Goal: Navigation & Orientation: Find specific page/section

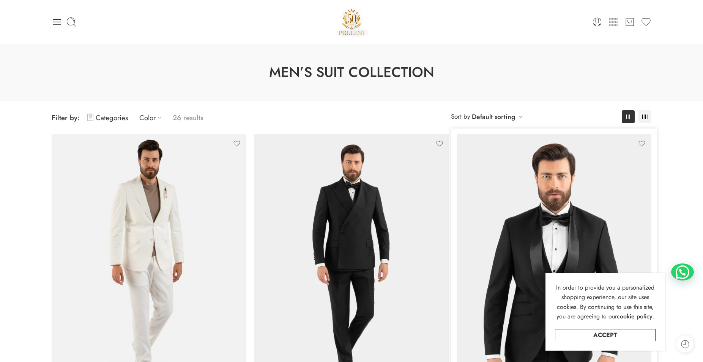
drag, startPoint x: 502, startPoint y: 275, endPoint x: 468, endPoint y: 140, distance: 139.7
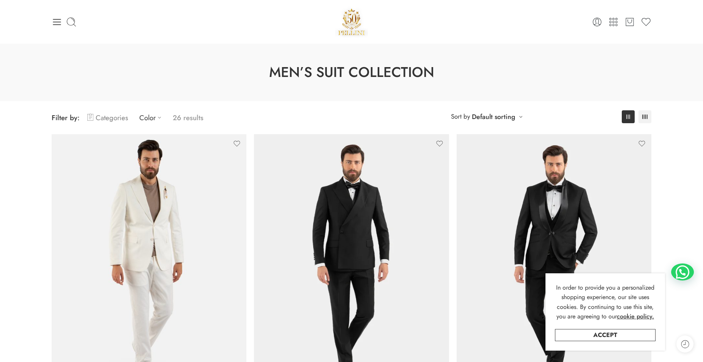
click at [101, 116] on link "Categories" at bounding box center [107, 118] width 41 height 18
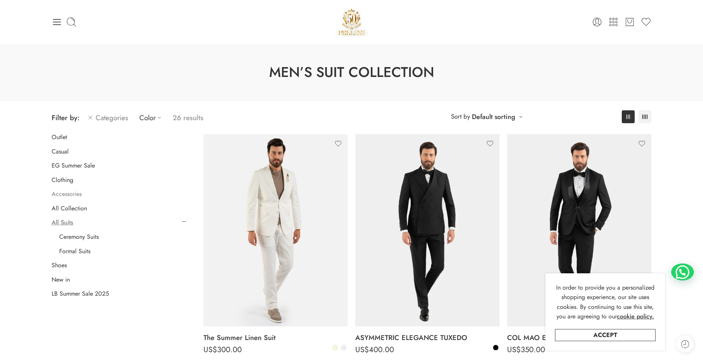
click at [72, 191] on link "Accessories" at bounding box center [67, 194] width 30 height 8
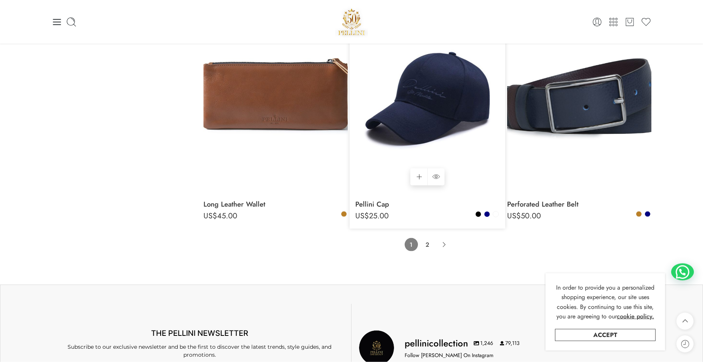
scroll to position [4584, 0]
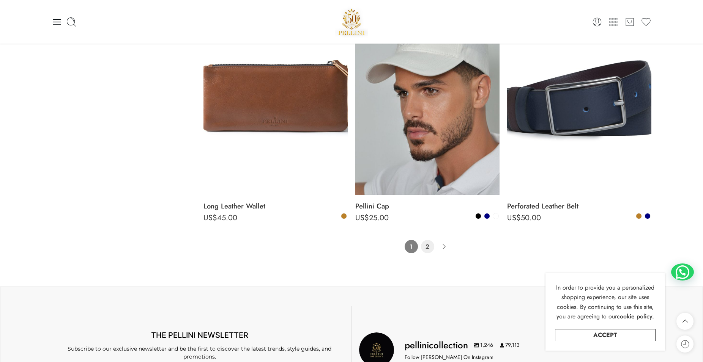
click at [428, 245] on link "2" at bounding box center [427, 246] width 13 height 13
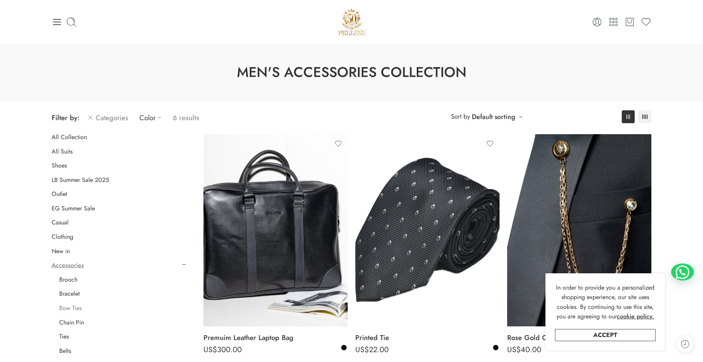
click at [72, 309] on link "Bow Ties" at bounding box center [70, 309] width 22 height 8
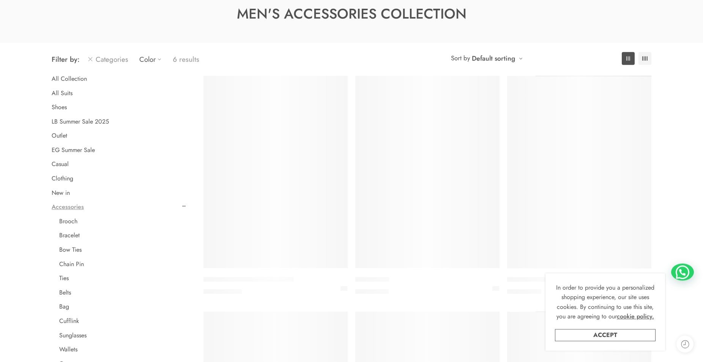
scroll to position [59, 0]
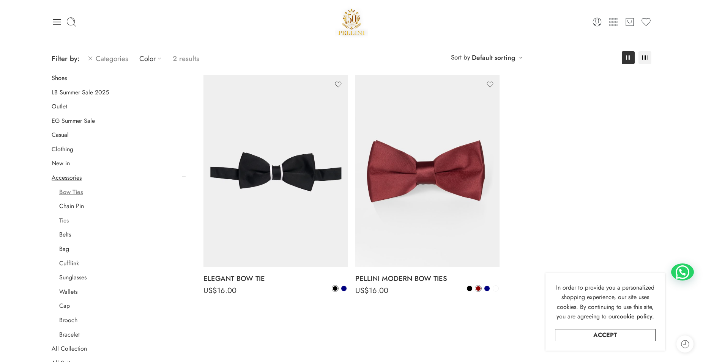
click at [64, 222] on link "Ties" at bounding box center [63, 221] width 9 height 8
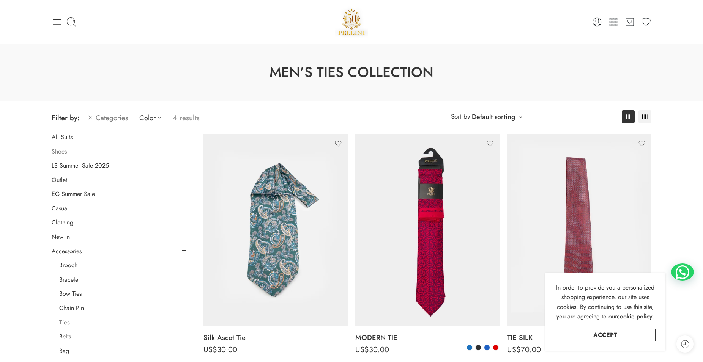
click at [60, 153] on link "Shoes" at bounding box center [59, 152] width 15 height 8
